Goal: Information Seeking & Learning: Learn about a topic

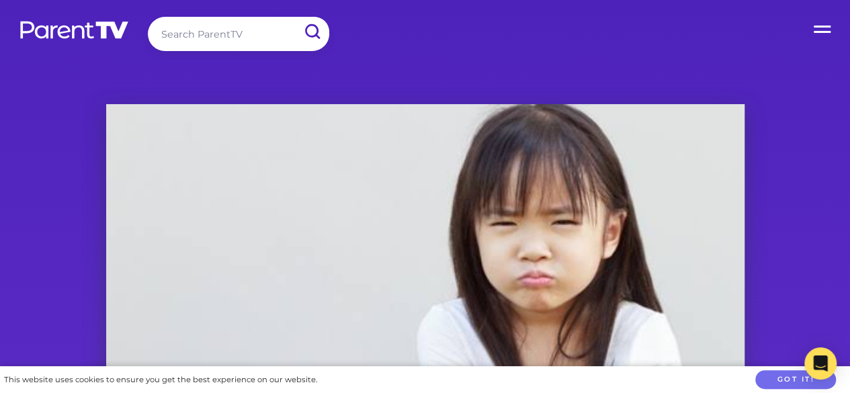
click at [813, 30] on label "Open Menu" at bounding box center [823, 27] width 54 height 54
click at [0, 0] on input "Open Menu" at bounding box center [0, 0] width 0 height 0
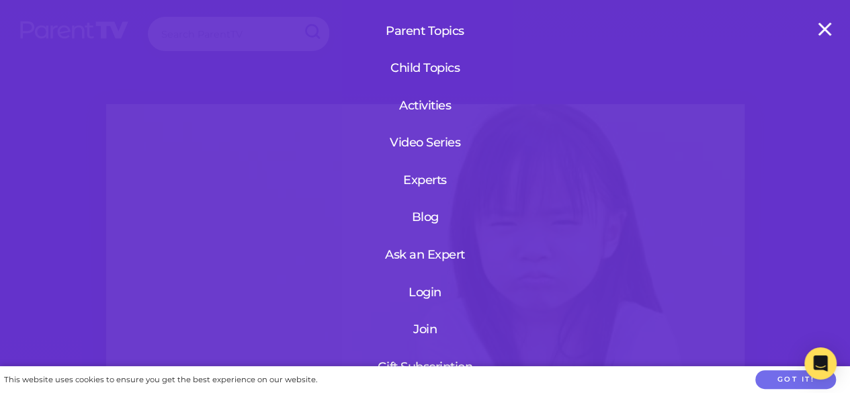
scroll to position [139, 0]
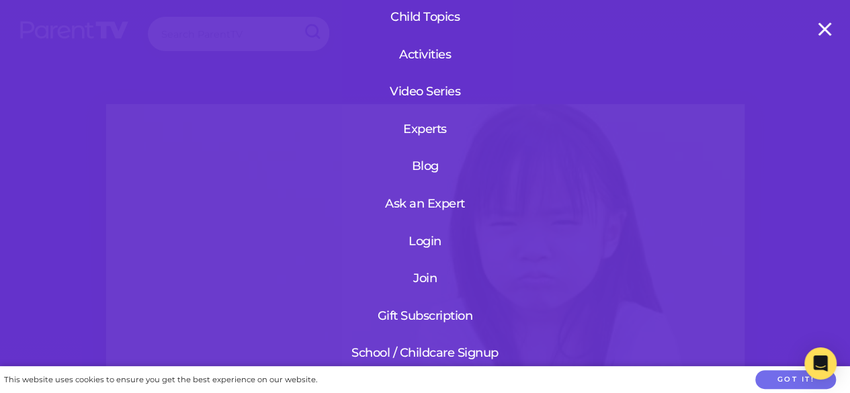
click at [821, 30] on label "Open Menu" at bounding box center [823, 27] width 54 height 54
click at [0, 0] on input "Open Menu" at bounding box center [0, 0] width 0 height 0
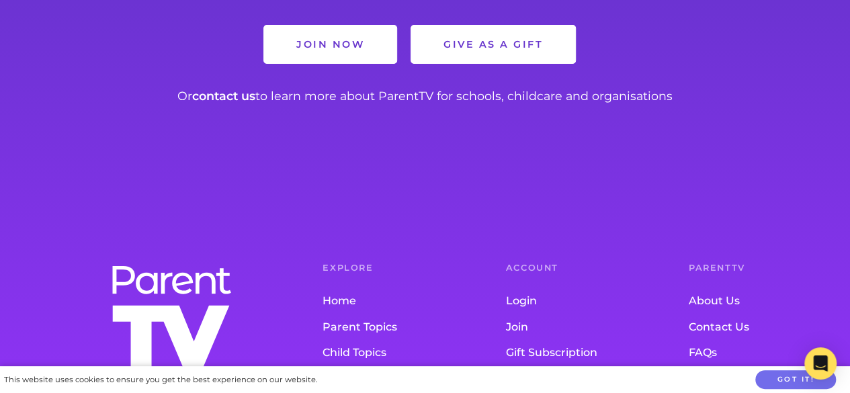
scroll to position [2647, 0]
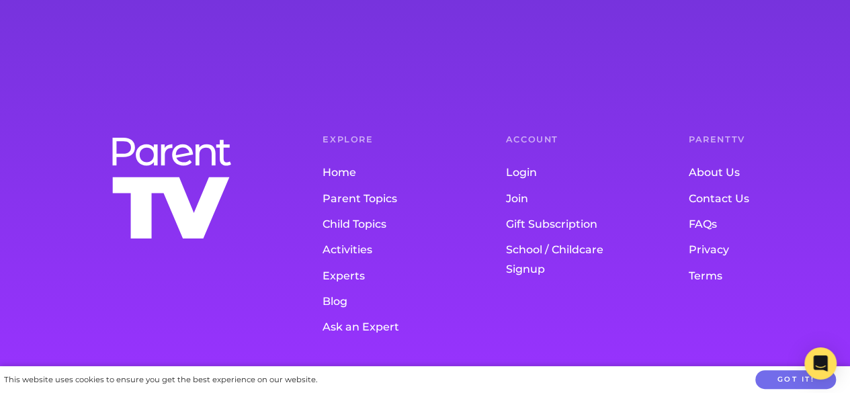
click at [717, 169] on link "About Us" at bounding box center [753, 173] width 129 height 26
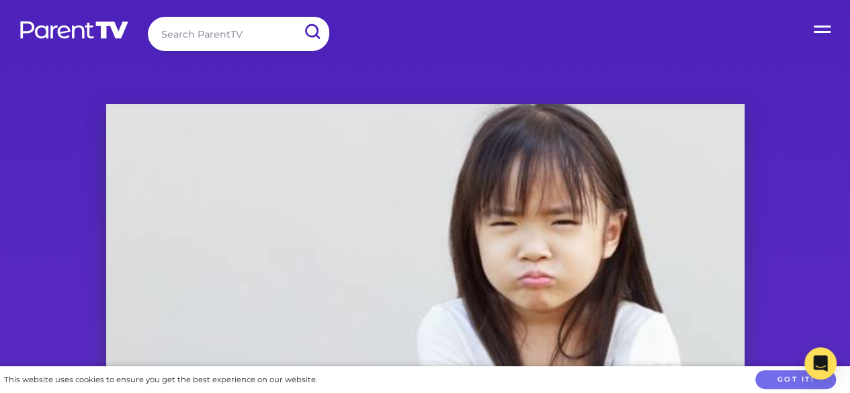
click at [824, 28] on label "Open Menu" at bounding box center [823, 27] width 54 height 54
click at [0, 0] on input "Open Menu" at bounding box center [0, 0] width 0 height 0
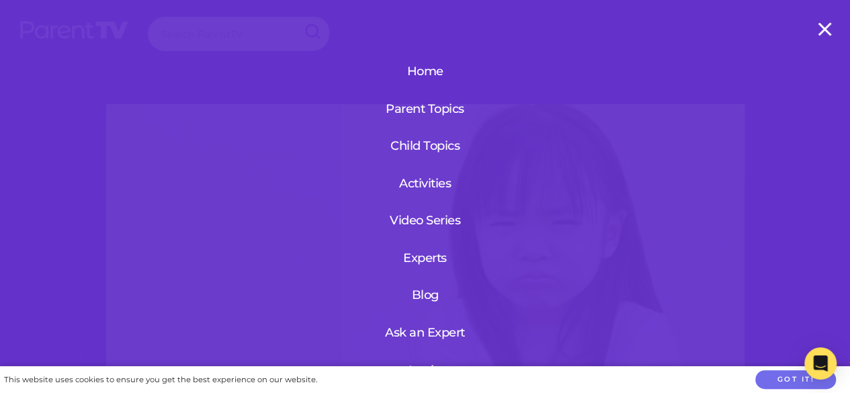
click at [817, 31] on label "Open Menu" at bounding box center [823, 27] width 54 height 54
click at [0, 0] on input "Open Menu" at bounding box center [0, 0] width 0 height 0
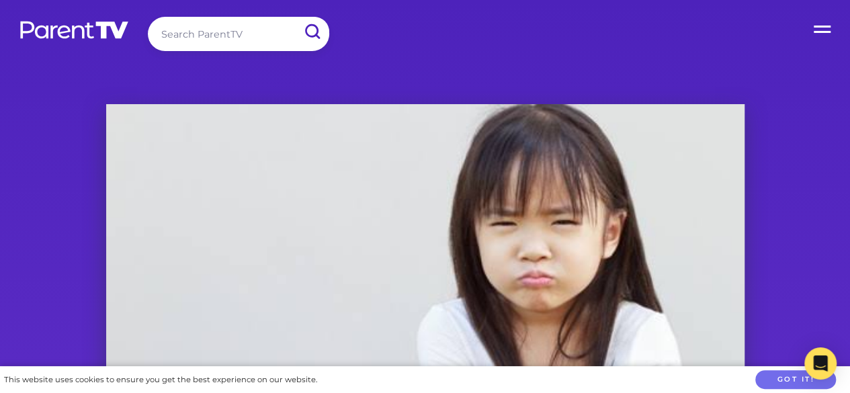
click at [826, 29] on label "Open Menu" at bounding box center [823, 27] width 54 height 54
click at [0, 0] on input "Open Menu" at bounding box center [0, 0] width 0 height 0
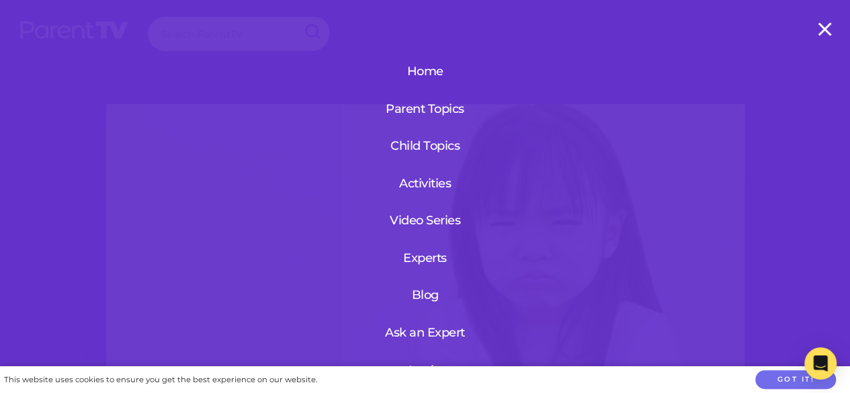
click at [829, 30] on label "Open Menu" at bounding box center [823, 27] width 54 height 54
click at [0, 0] on input "Open Menu" at bounding box center [0, 0] width 0 height 0
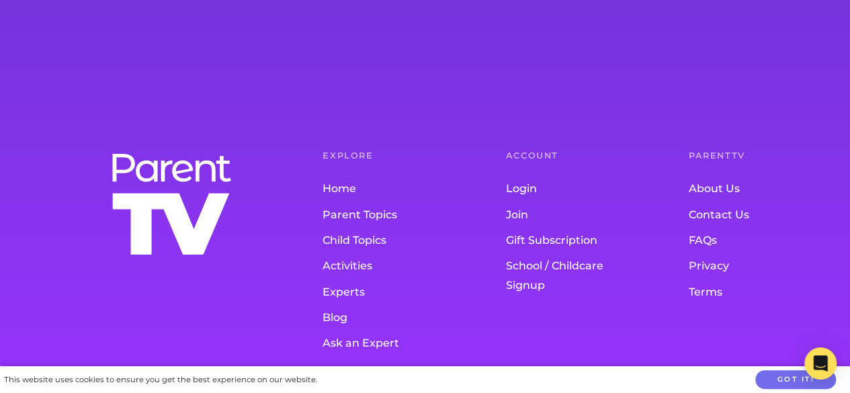
scroll to position [2647, 0]
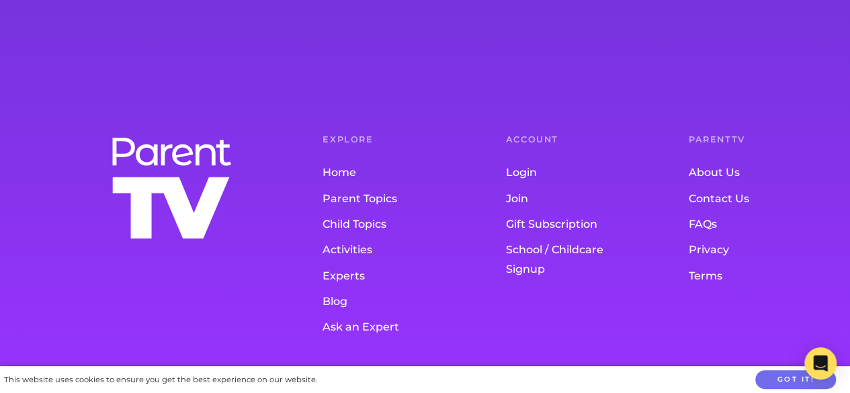
click at [724, 170] on link "About Us" at bounding box center [753, 173] width 129 height 26
